Goal: Information Seeking & Learning: Learn about a topic

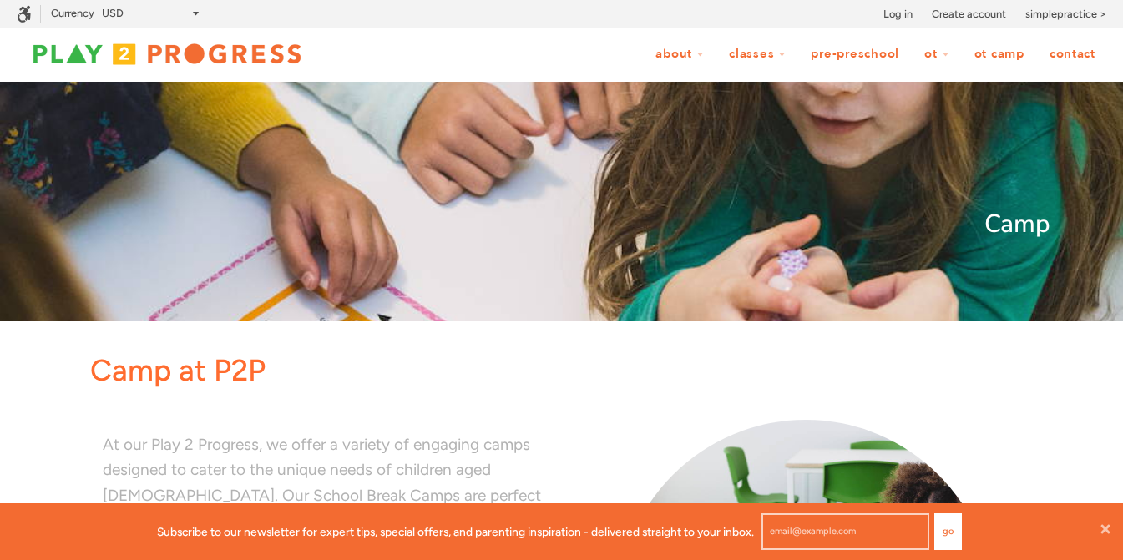
scroll to position [295, 0]
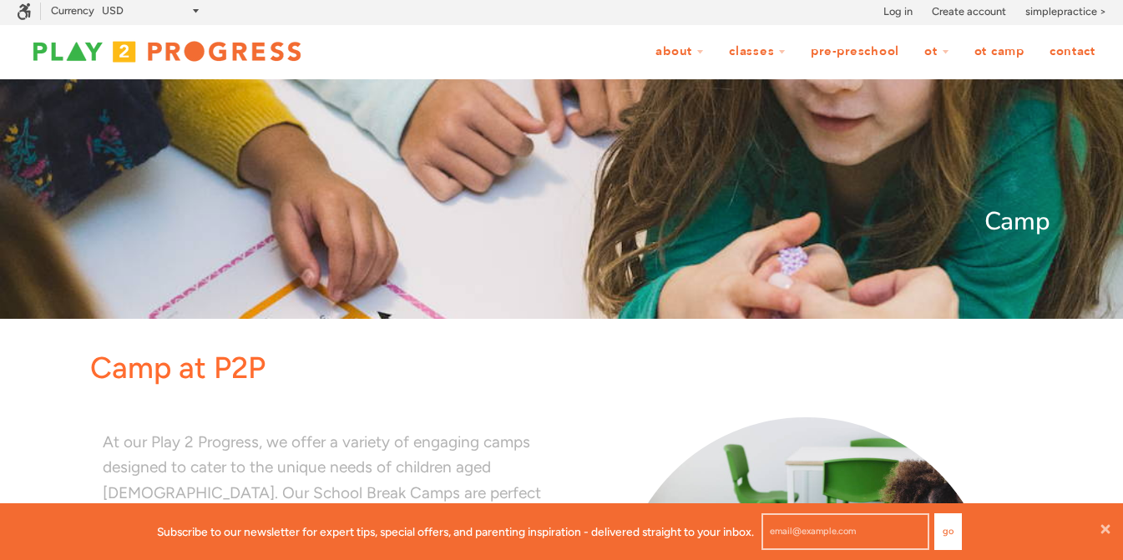
scroll to position [0, 0]
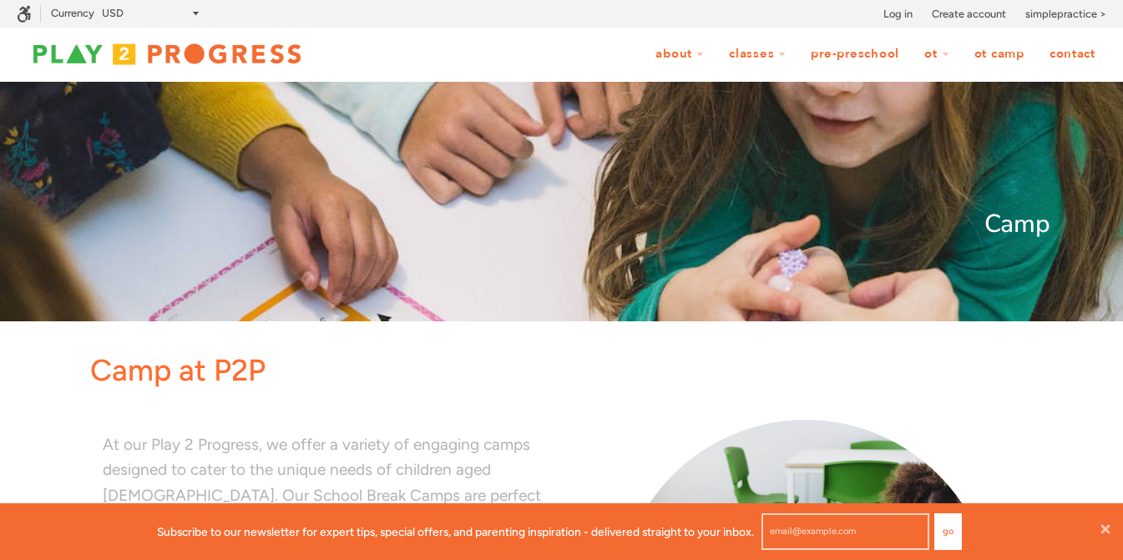
click at [989, 62] on link "OT Camp" at bounding box center [999, 54] width 72 height 32
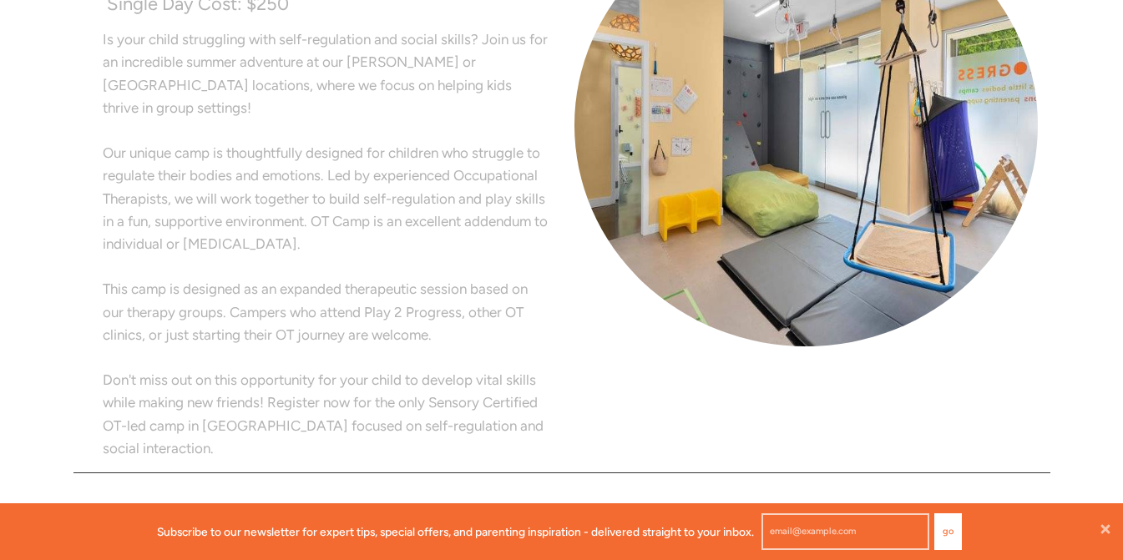
scroll to position [456, 0]
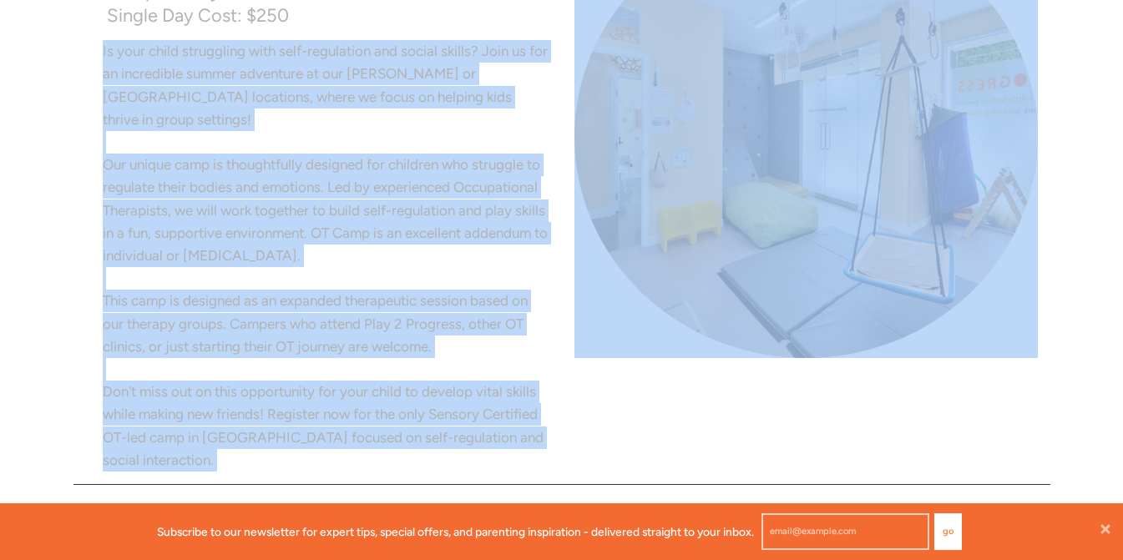
drag, startPoint x: 104, startPoint y: 53, endPoint x: 617, endPoint y: 394, distance: 616.6
click at [617, 394] on div "Therapeutic Camp (4 -8 year olds) M-F 8:45-2:30pm Camp Weekly Cost: $995 Single…" at bounding box center [561, 183] width 977 height 585
copy div "Is your child struggling with self-regulation and social skills? Join us for an…"
click at [726, 200] on img at bounding box center [805, 137] width 463 height 442
click at [869, 355] on div at bounding box center [805, 137] width 463 height 442
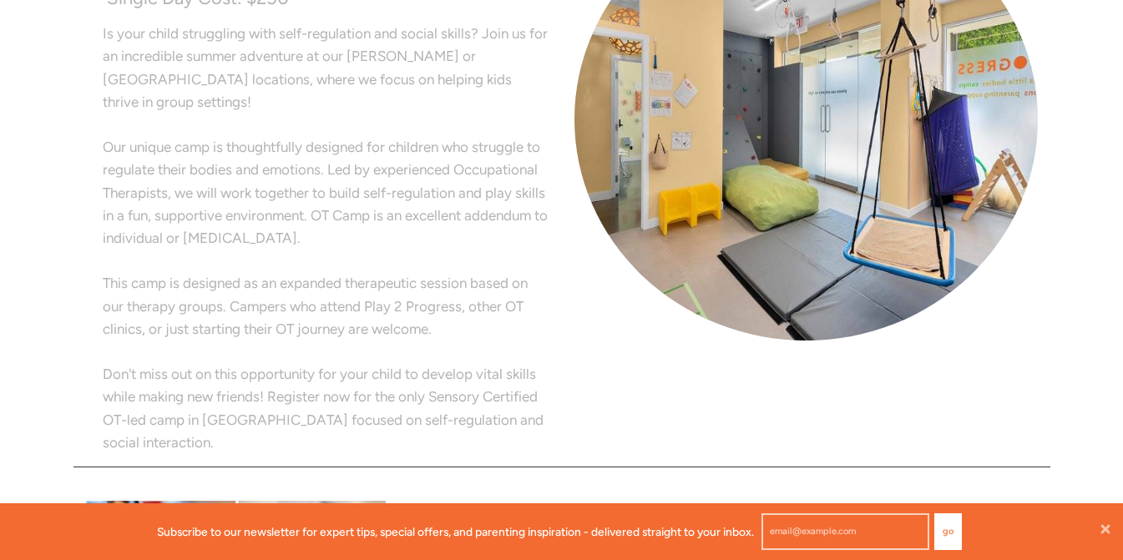
scroll to position [476, 0]
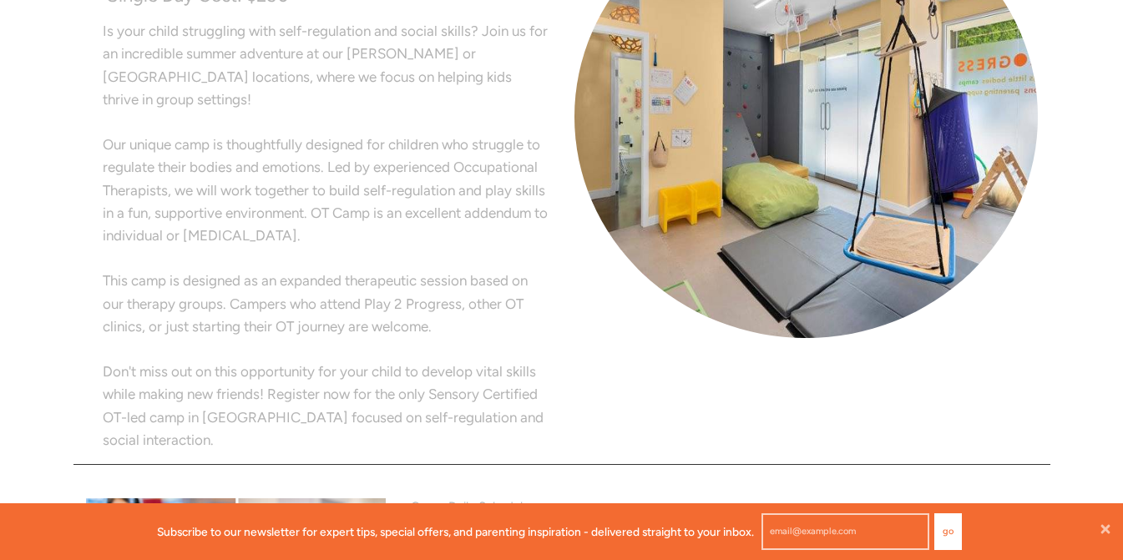
click at [248, 54] on span "Is your child struggling with self-regulation and social skills? Join us for an…" at bounding box center [325, 65] width 445 height 85
click at [463, 160] on span "Our unique camp is thoughtfully designed for children who struggle to regulate …" at bounding box center [325, 190] width 445 height 108
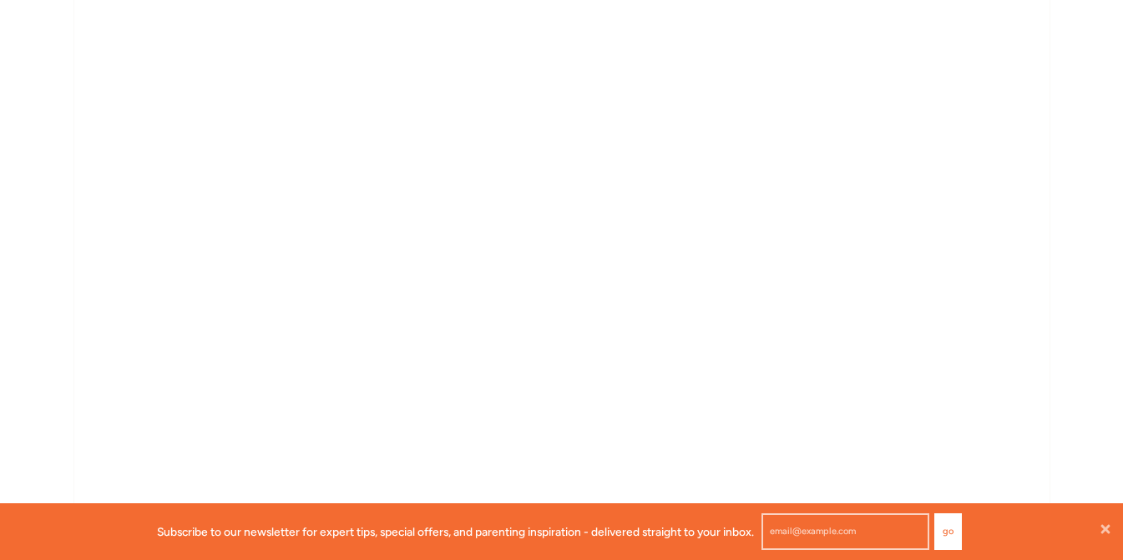
scroll to position [4860, 0]
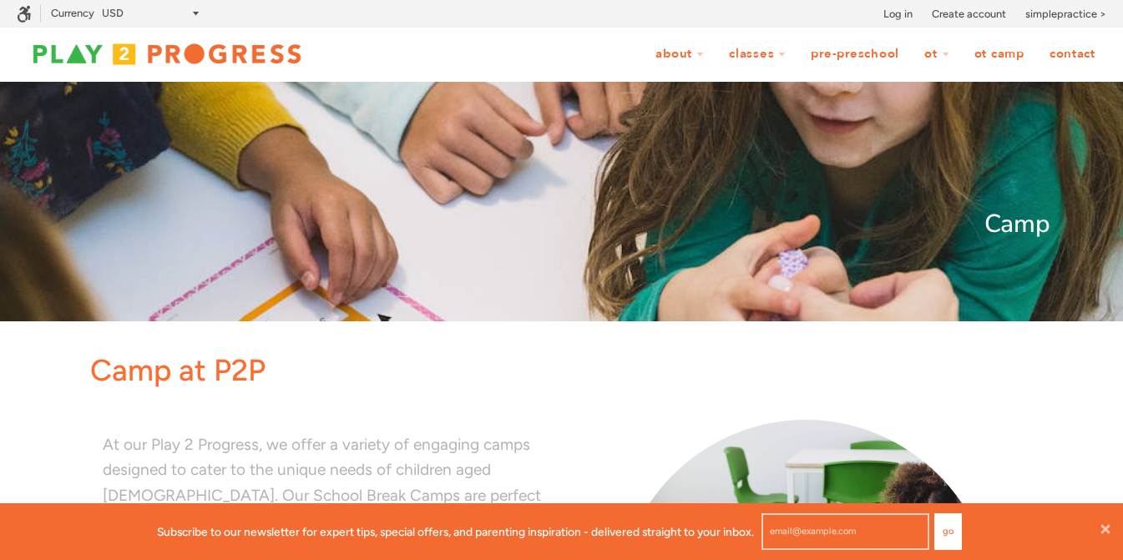
scroll to position [57, 1123]
click at [988, 54] on link "OT Camp" at bounding box center [999, 54] width 72 height 32
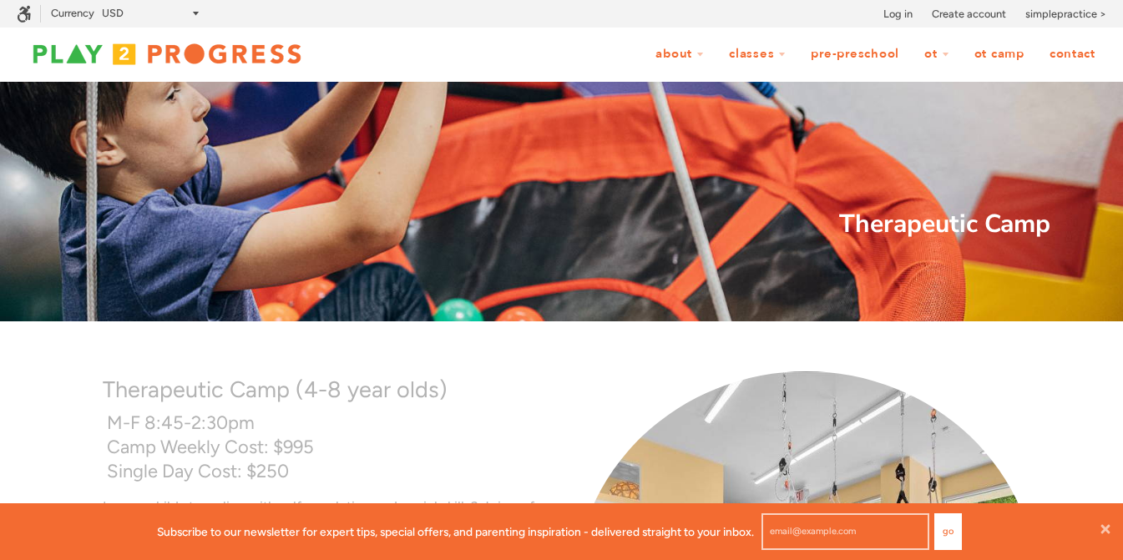
scroll to position [1, 1]
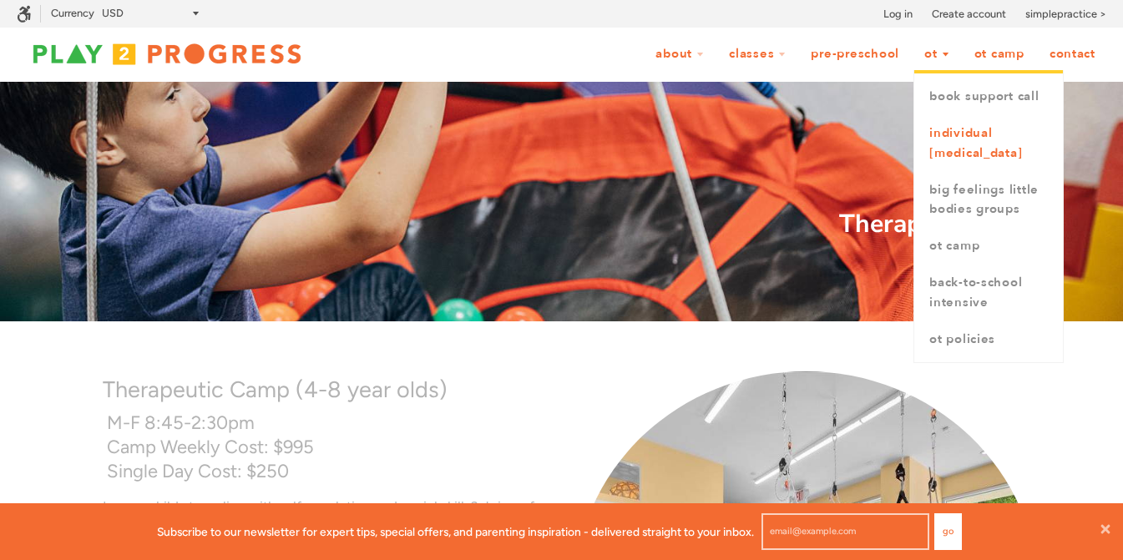
click at [947, 146] on link "Individual [MEDICAL_DATA]" at bounding box center [988, 143] width 149 height 57
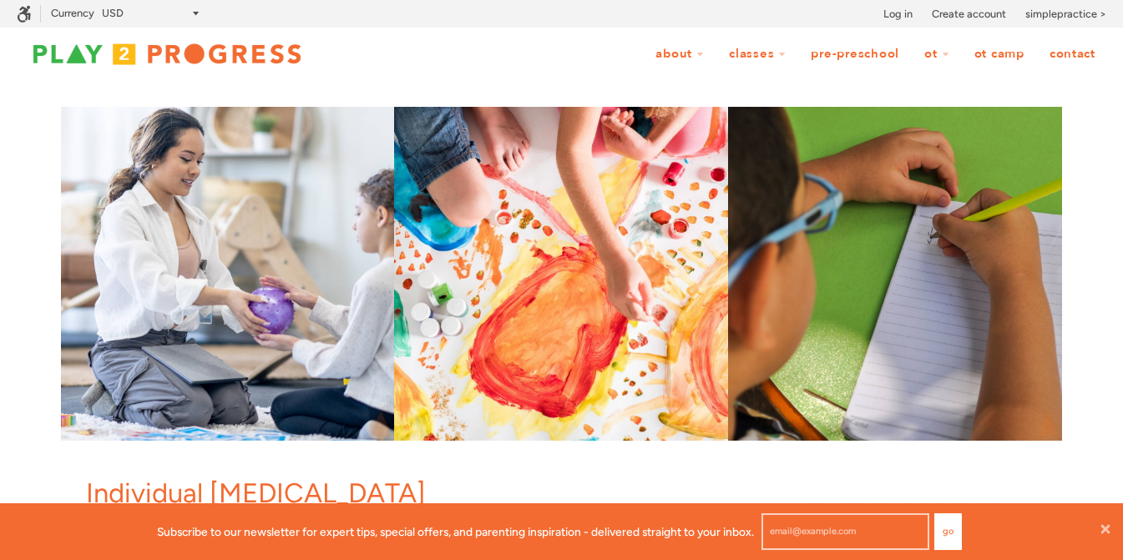
scroll to position [1, 1]
